Goal: Information Seeking & Learning: Learn about a topic

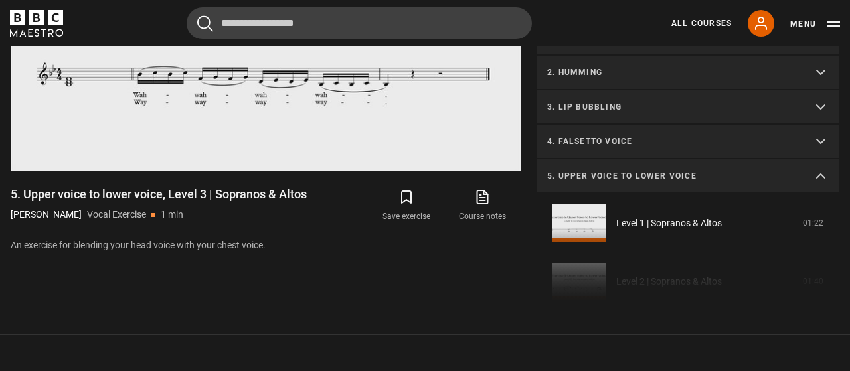
scroll to position [20, 0]
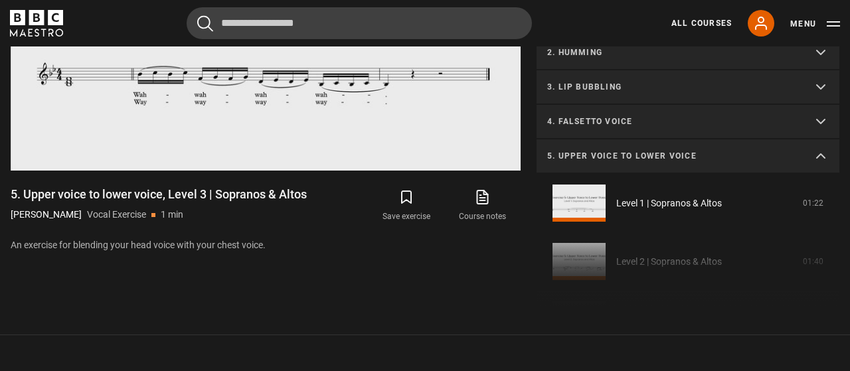
click at [816, 141] on summary "5. Upper voice to lower voice" at bounding box center [687, 156] width 303 height 35
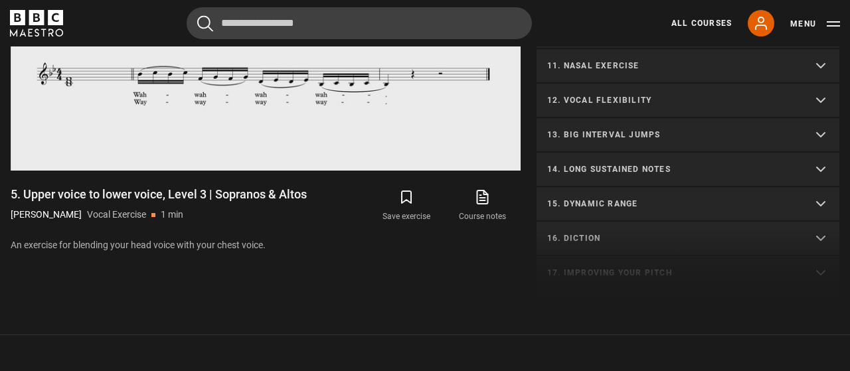
scroll to position [318, 0]
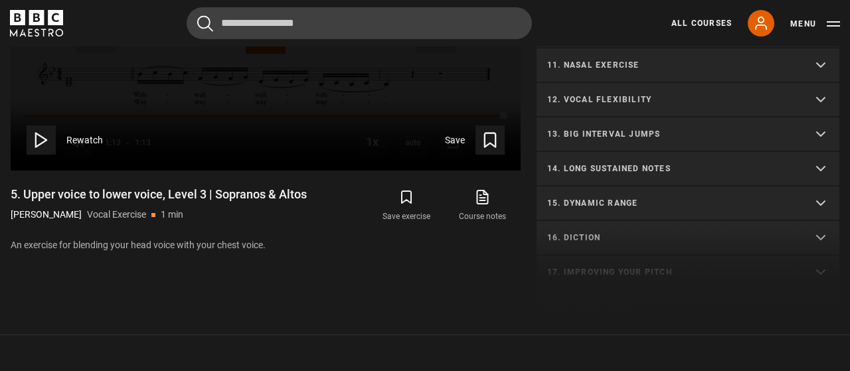
click at [696, 117] on summary "13. Big interval jumps" at bounding box center [687, 134] width 303 height 35
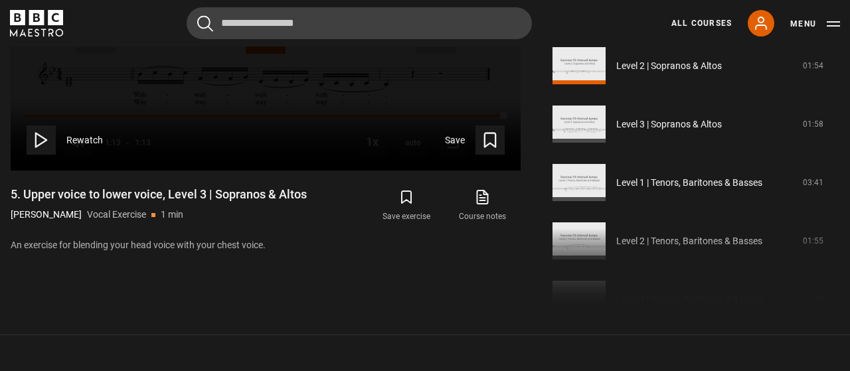
scroll to position [455, 0]
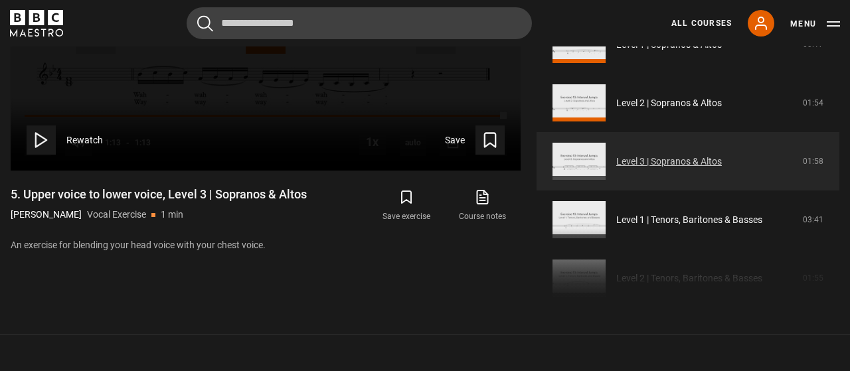
click at [694, 155] on link "Level 3 | Sopranos & Altos" at bounding box center [669, 162] width 106 height 14
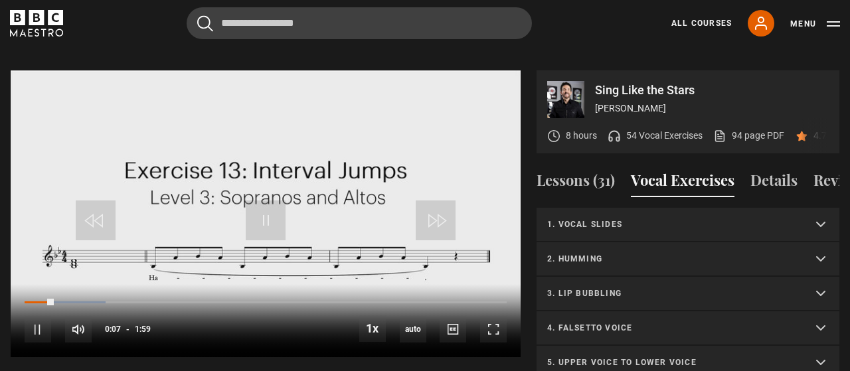
scroll to position [634, 0]
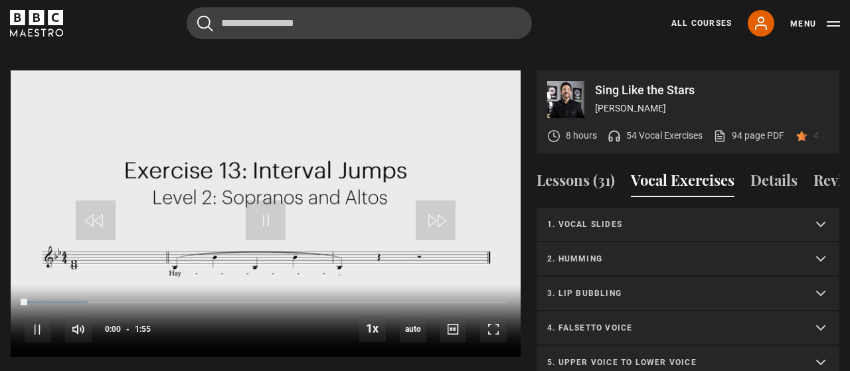
scroll to position [449, 0]
